Goal: Task Accomplishment & Management: Use online tool/utility

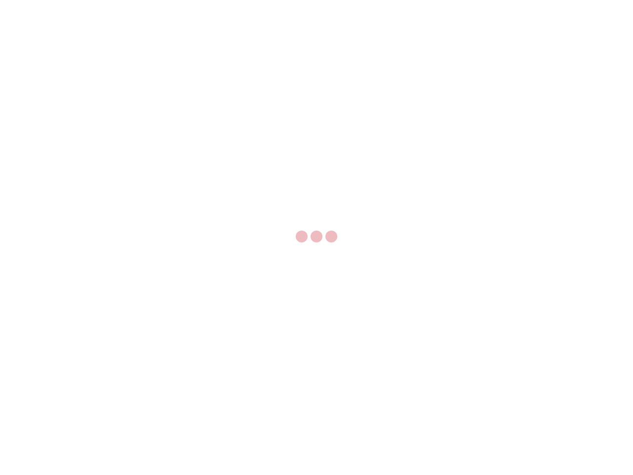
select select "US"
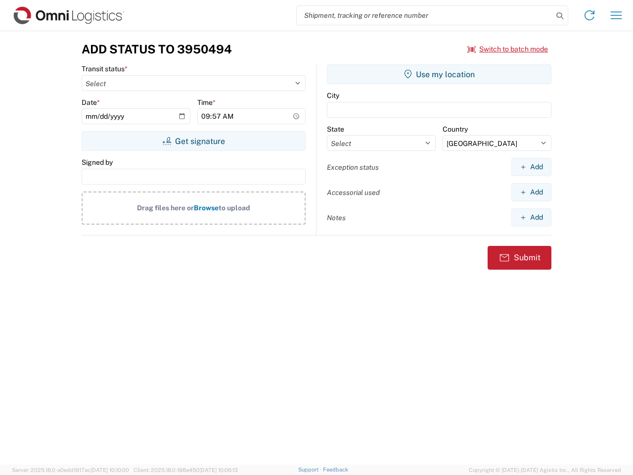
click at [425, 15] on input "search" at bounding box center [425, 15] width 256 height 19
click at [560, 16] on icon at bounding box center [560, 16] width 14 height 14
click at [589, 15] on icon at bounding box center [590, 15] width 16 height 16
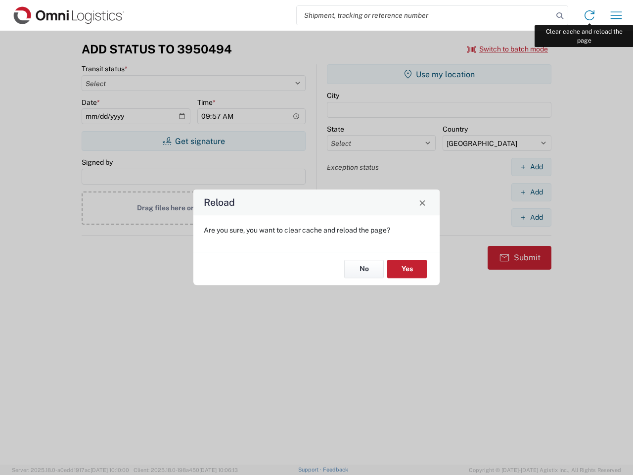
click at [616, 15] on div "Reload Are you sure, you want to clear cache and reload the page? No Yes" at bounding box center [316, 237] width 633 height 475
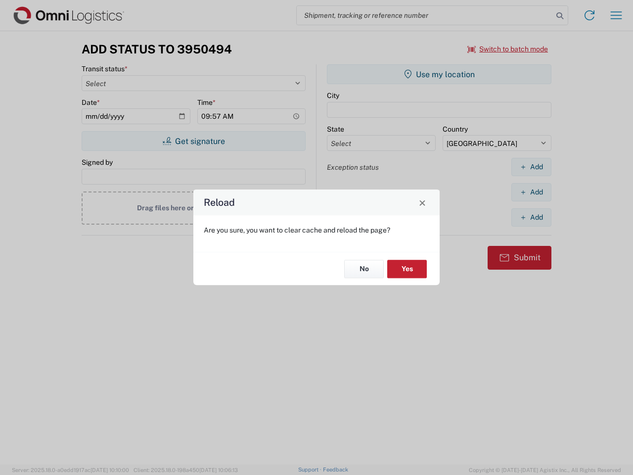
click at [508, 49] on div "Reload Are you sure, you want to clear cache and reload the page? No Yes" at bounding box center [316, 237] width 633 height 475
click at [193, 141] on div "Reload Are you sure, you want to clear cache and reload the page? No Yes" at bounding box center [316, 237] width 633 height 475
click at [439, 74] on div "Reload Are you sure, you want to clear cache and reload the page? No Yes" at bounding box center [316, 237] width 633 height 475
click at [531, 167] on div "Reload Are you sure, you want to clear cache and reload the page? No Yes" at bounding box center [316, 237] width 633 height 475
click at [531, 192] on div "Reload Are you sure, you want to clear cache and reload the page? No Yes" at bounding box center [316, 237] width 633 height 475
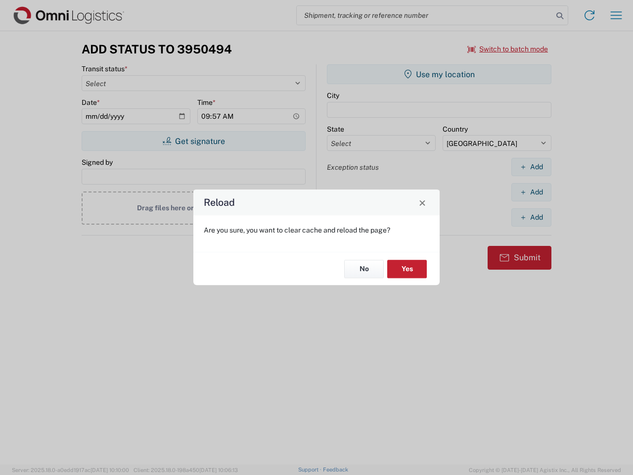
click at [531, 217] on div "Reload Are you sure, you want to clear cache and reload the page? No Yes" at bounding box center [316, 237] width 633 height 475
